Goal: Communication & Community: Participate in discussion

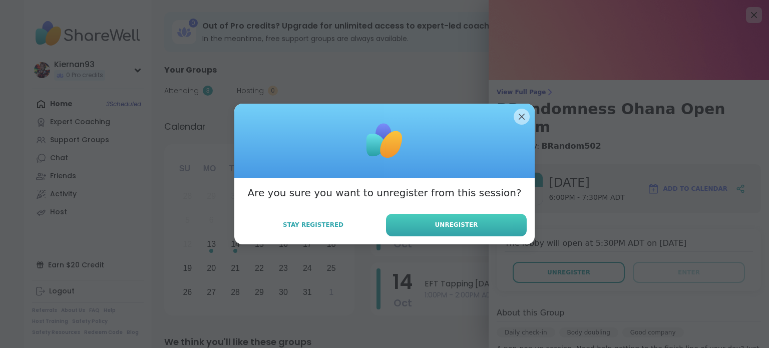
click at [471, 227] on button "Unregister" at bounding box center [456, 225] width 141 height 23
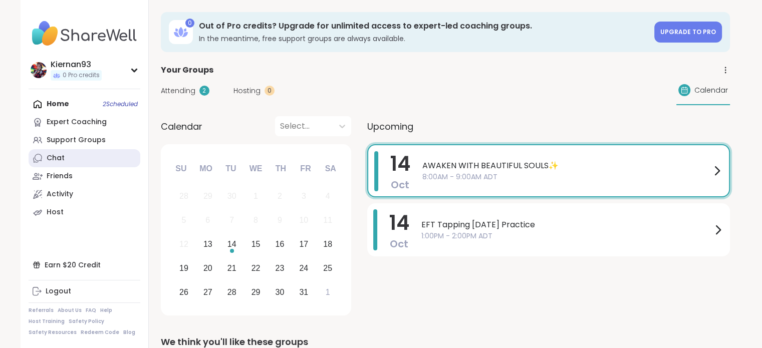
click at [53, 156] on div "Chat" at bounding box center [56, 158] width 18 height 10
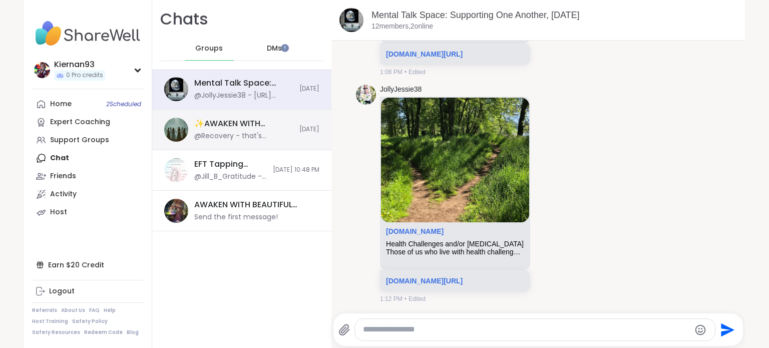
click at [228, 127] on div "✨AWAKEN WITH BEAUTIFUL SOULS✨, Oct 13" at bounding box center [243, 123] width 99 height 11
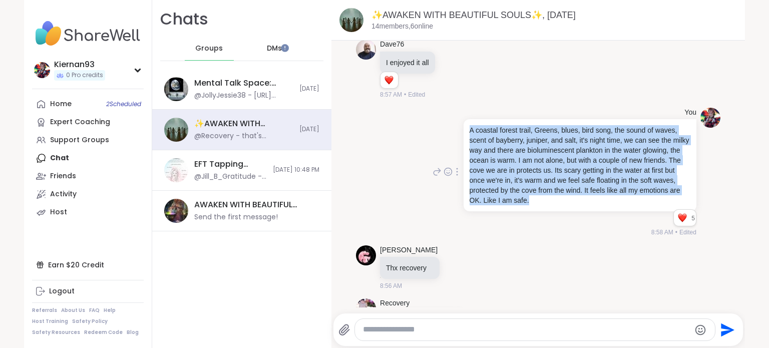
drag, startPoint x: 462, startPoint y: 110, endPoint x: 580, endPoint y: 177, distance: 135.6
click at [580, 177] on p "A coastal forest trail, Greens, blues, bird song, the sound of waves, scent of …" at bounding box center [580, 165] width 221 height 80
copy p "A coastal forest trail, Greens, blues, bird song, the sound of waves, scent of …"
click at [578, 180] on p "A coastal forest trail, Greens, blues, bird song, the sound of waves, scent of …" at bounding box center [580, 165] width 221 height 80
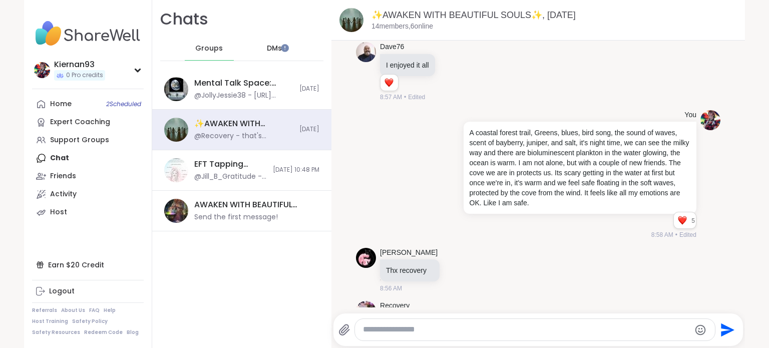
scroll to position [4460, 0]
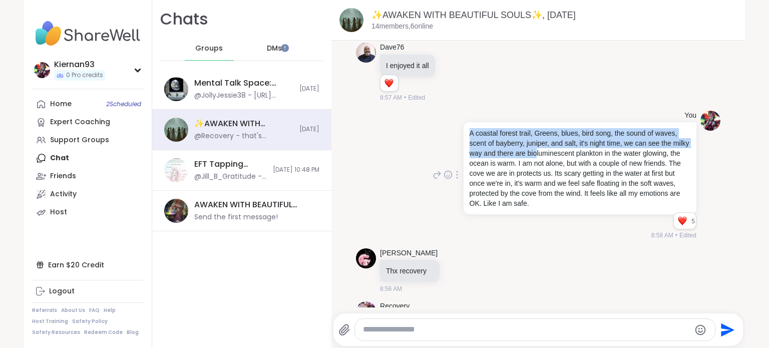
drag, startPoint x: 462, startPoint y: 112, endPoint x: 552, endPoint y: 134, distance: 92.8
click at [552, 134] on p "A coastal forest trail, Greens, blues, bird song, the sound of waves, scent of …" at bounding box center [580, 168] width 221 height 80
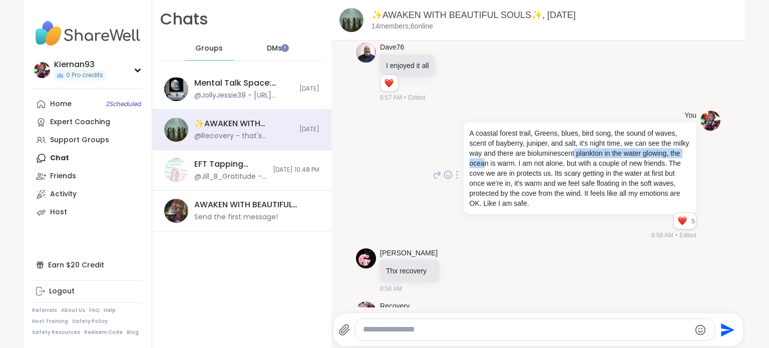
drag, startPoint x: 584, startPoint y: 134, endPoint x: 517, endPoint y: 145, distance: 68.6
click at [517, 145] on p "A coastal forest trail, Greens, blues, bird song, the sound of waves, scent of …" at bounding box center [580, 168] width 221 height 80
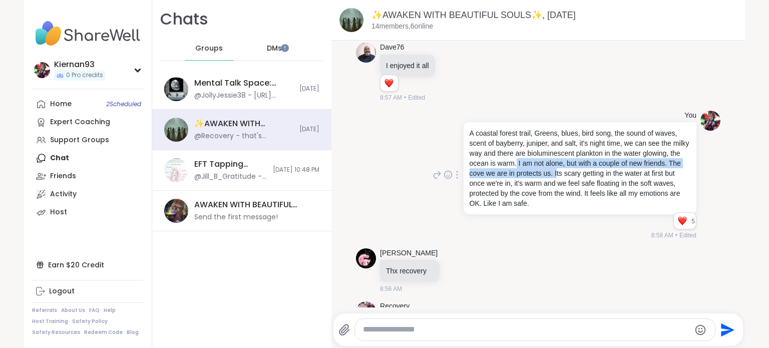
drag, startPoint x: 547, startPoint y: 144, endPoint x: 599, endPoint y: 156, distance: 53.4
click at [599, 156] on p "A coastal forest trail, Greens, blues, bird song, the sound of waves, scent of …" at bounding box center [580, 168] width 221 height 80
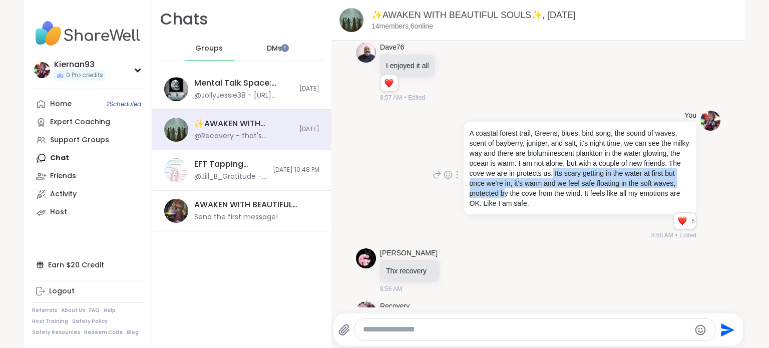
drag, startPoint x: 595, startPoint y: 154, endPoint x: 546, endPoint y: 171, distance: 52.1
click at [546, 171] on p "A coastal forest trail, Greens, blues, bird song, the sound of waves, scent of …" at bounding box center [580, 168] width 221 height 80
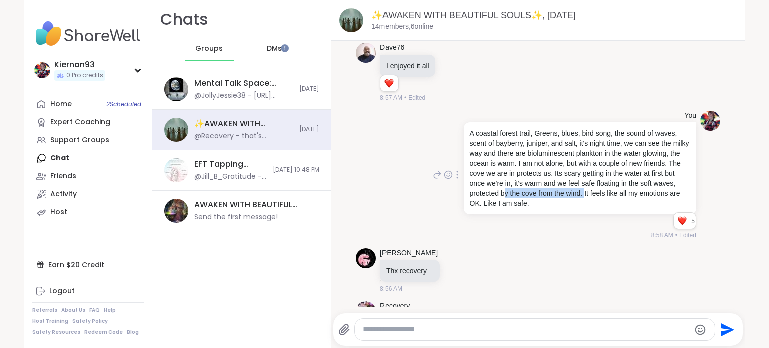
drag, startPoint x: 546, startPoint y: 171, endPoint x: 625, endPoint y: 172, distance: 79.1
click at [625, 172] on p "A coastal forest trail, Greens, blues, bird song, the sound of waves, scent of …" at bounding box center [580, 168] width 221 height 80
